Goal: Information Seeking & Learning: Find specific fact

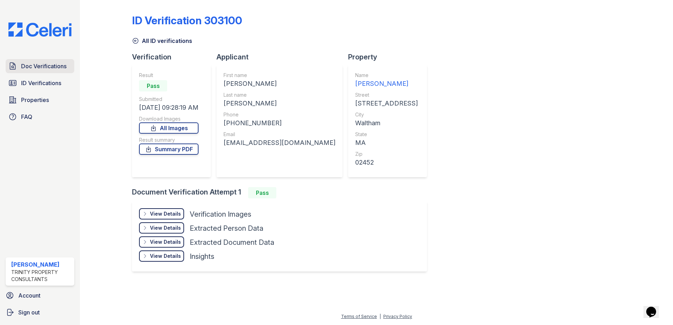
click at [47, 67] on span "Doc Verifications" at bounding box center [43, 66] width 45 height 8
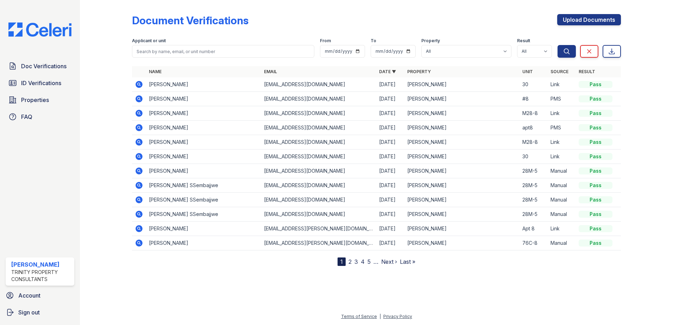
click at [138, 112] on icon at bounding box center [139, 113] width 8 height 8
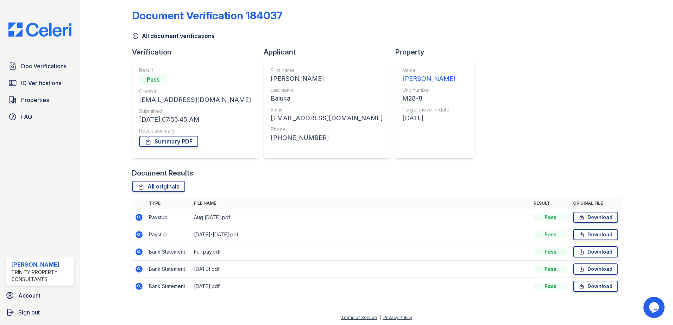
scroll to position [6, 0]
click at [42, 67] on span "Doc Verifications" at bounding box center [43, 66] width 45 height 8
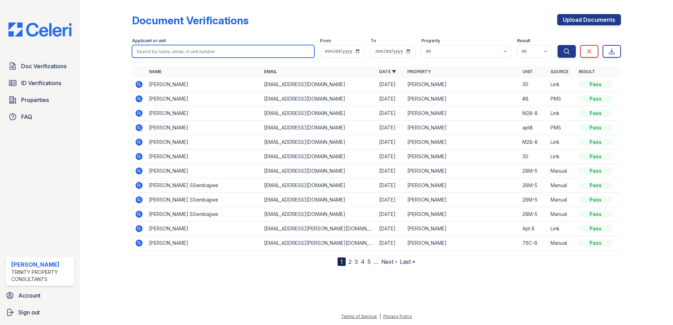
click at [152, 53] on input "search" at bounding box center [223, 51] width 182 height 13
type input "deric ssembajjwe"
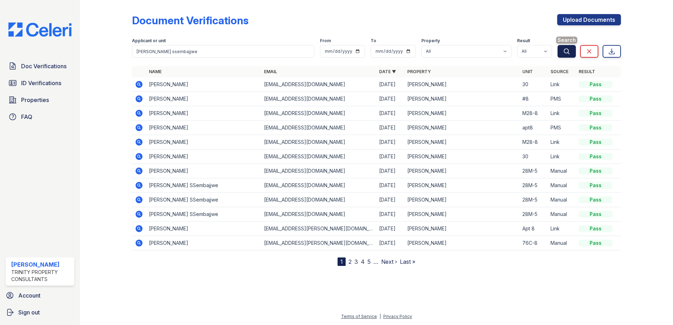
click at [569, 51] on icon "submit" at bounding box center [566, 51] width 7 height 7
